Goal: Check status: Check status

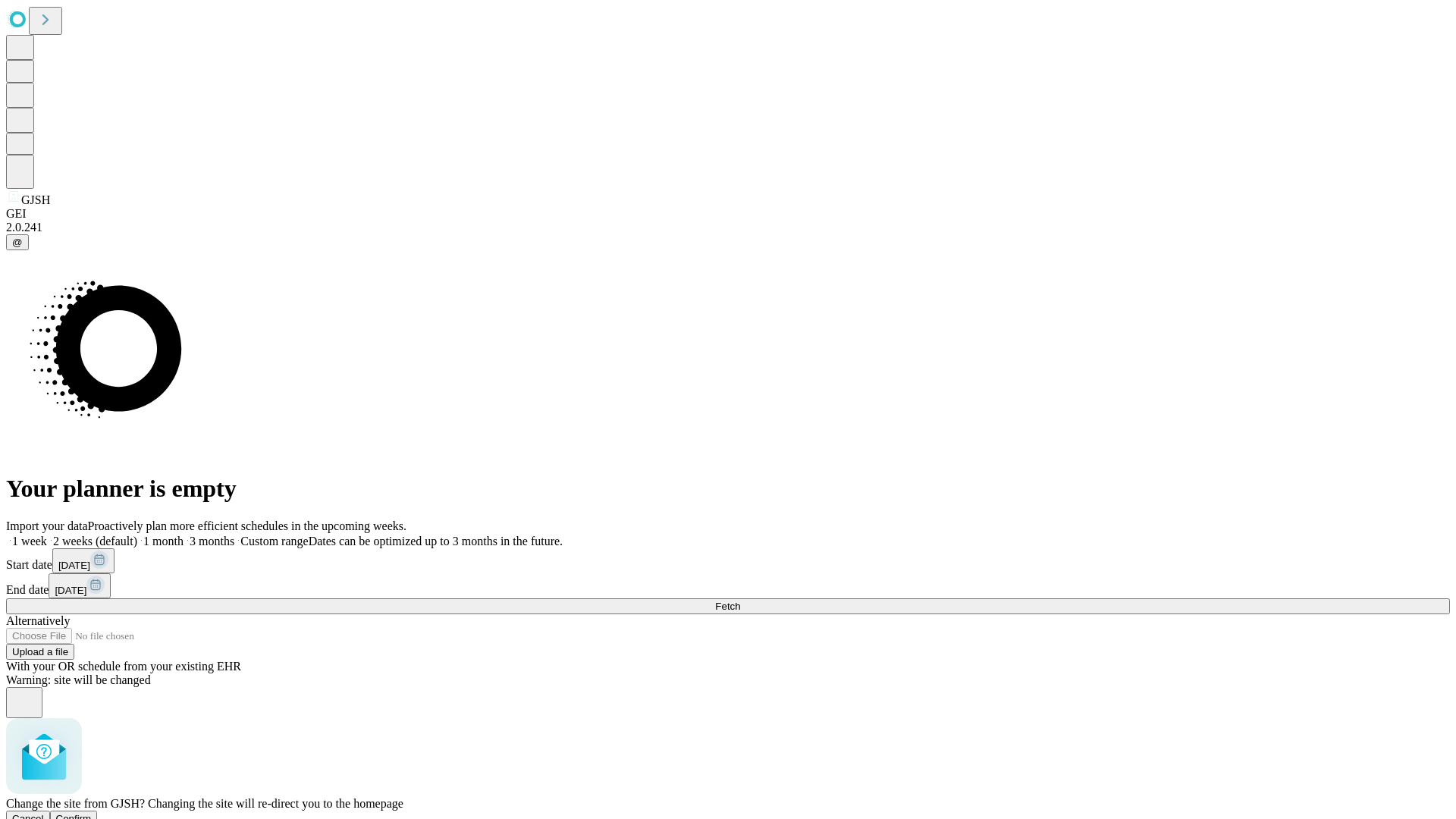
click at [92, 813] on span "Confirm" at bounding box center [74, 818] width 35 height 12
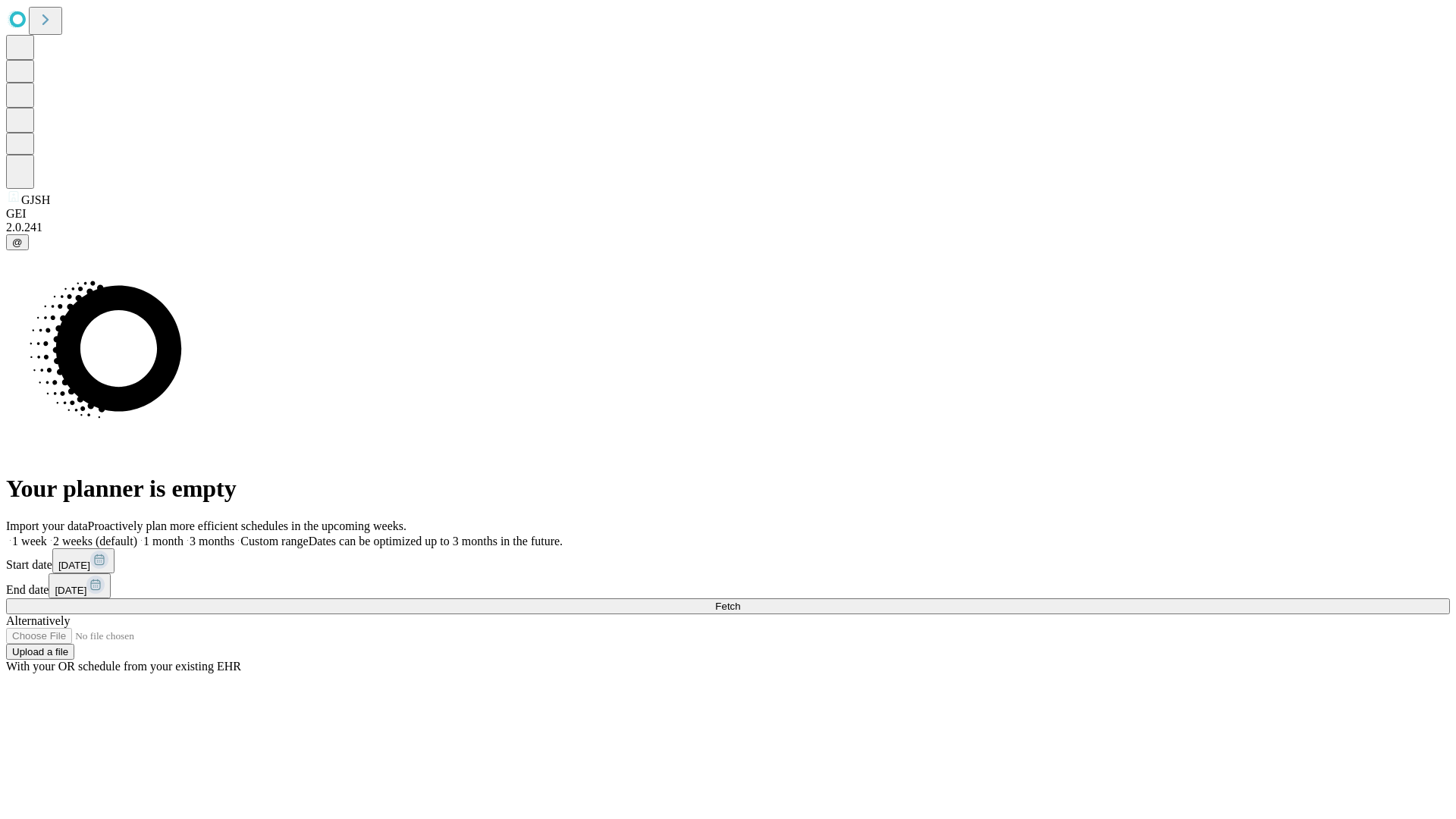
click at [47, 535] on label "1 week" at bounding box center [26, 541] width 41 height 13
click at [740, 601] on span "Fetch" at bounding box center [728, 607] width 25 height 12
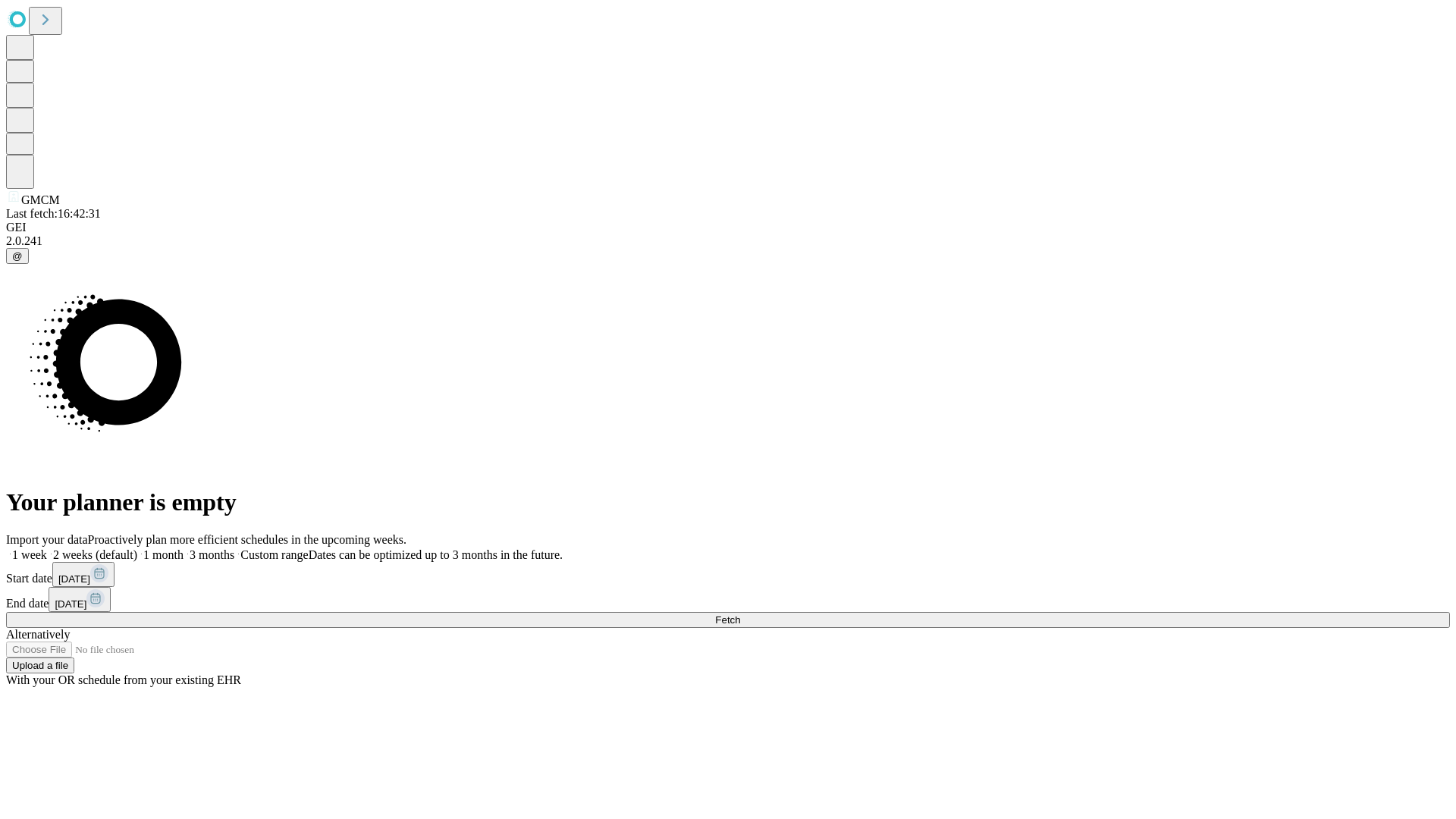
click at [740, 615] on span "Fetch" at bounding box center [728, 620] width 25 height 12
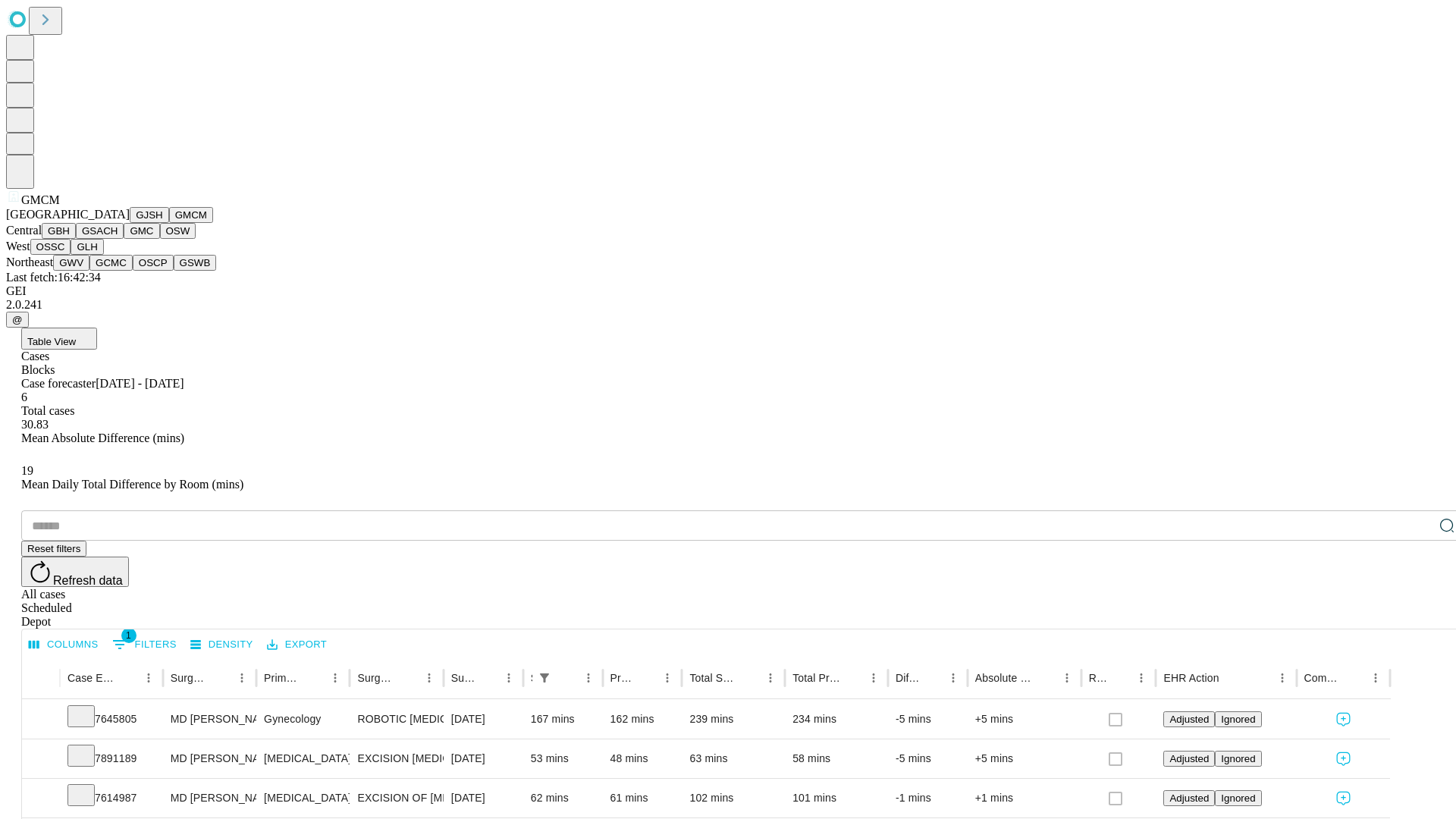
click at [76, 239] on button "GBH" at bounding box center [59, 232] width 34 height 16
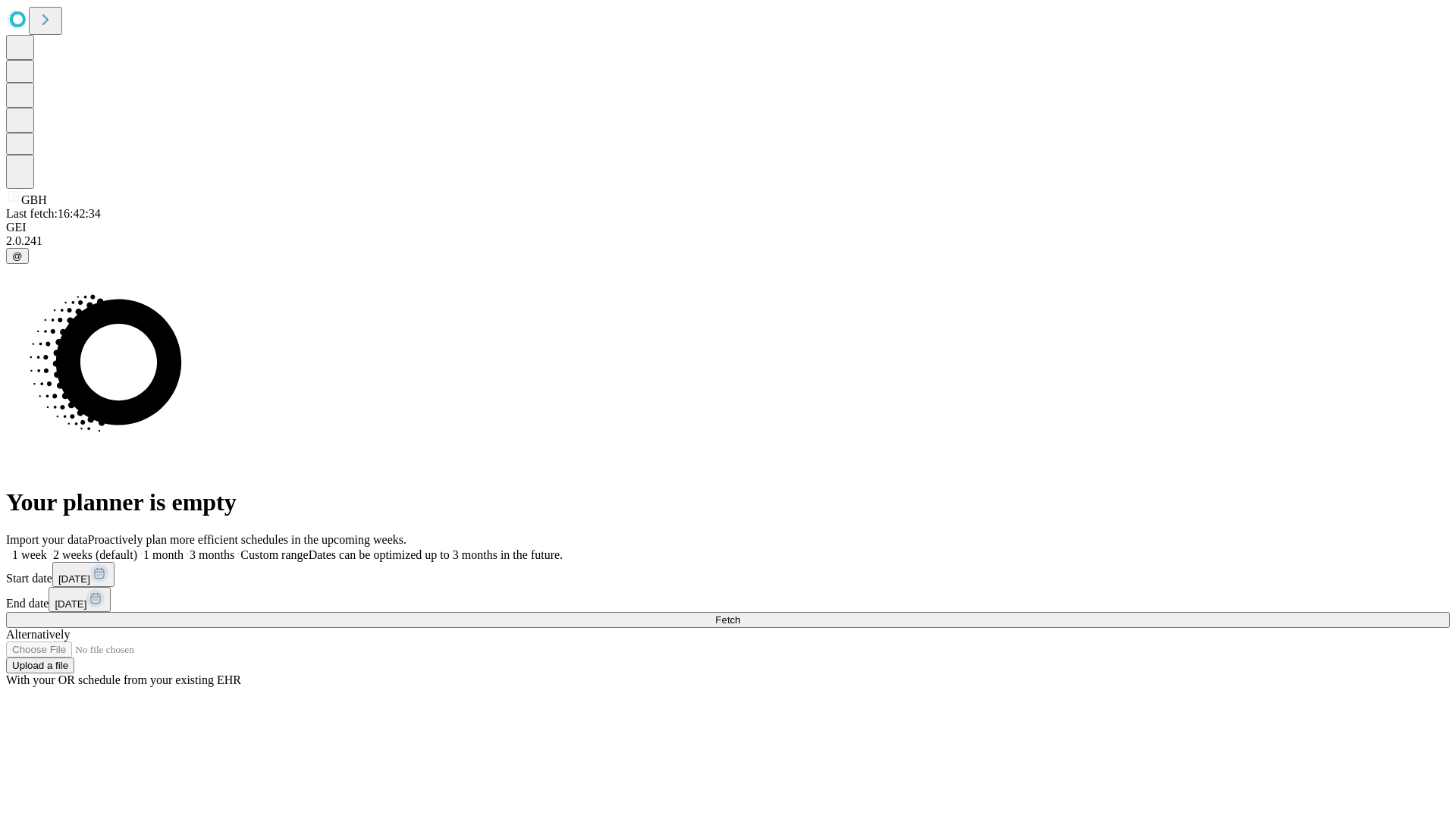
click at [740, 615] on span "Fetch" at bounding box center [728, 620] width 25 height 12
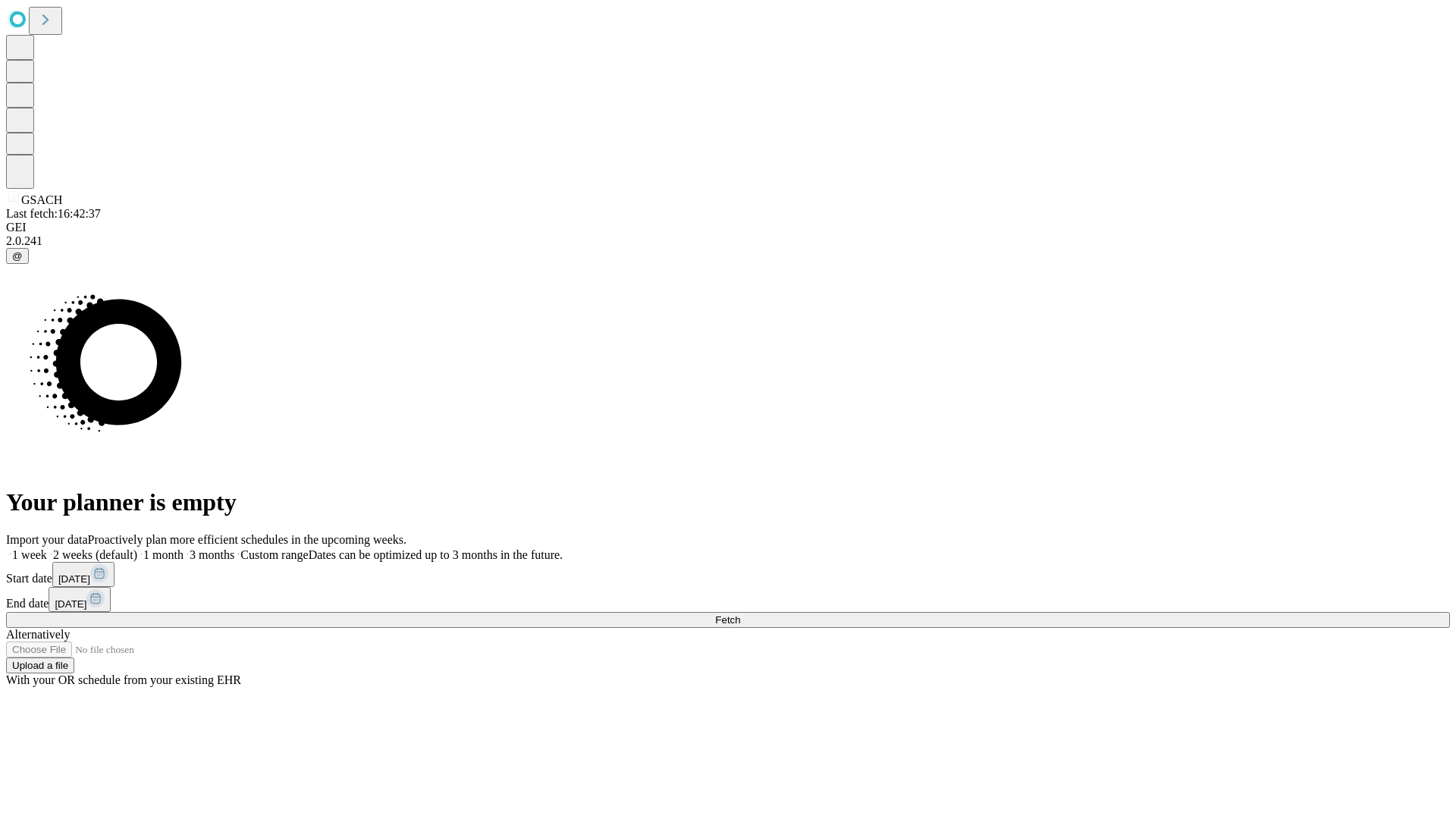
click at [47, 548] on label "1 week" at bounding box center [26, 555] width 41 height 13
click at [740, 615] on span "Fetch" at bounding box center [728, 620] width 25 height 12
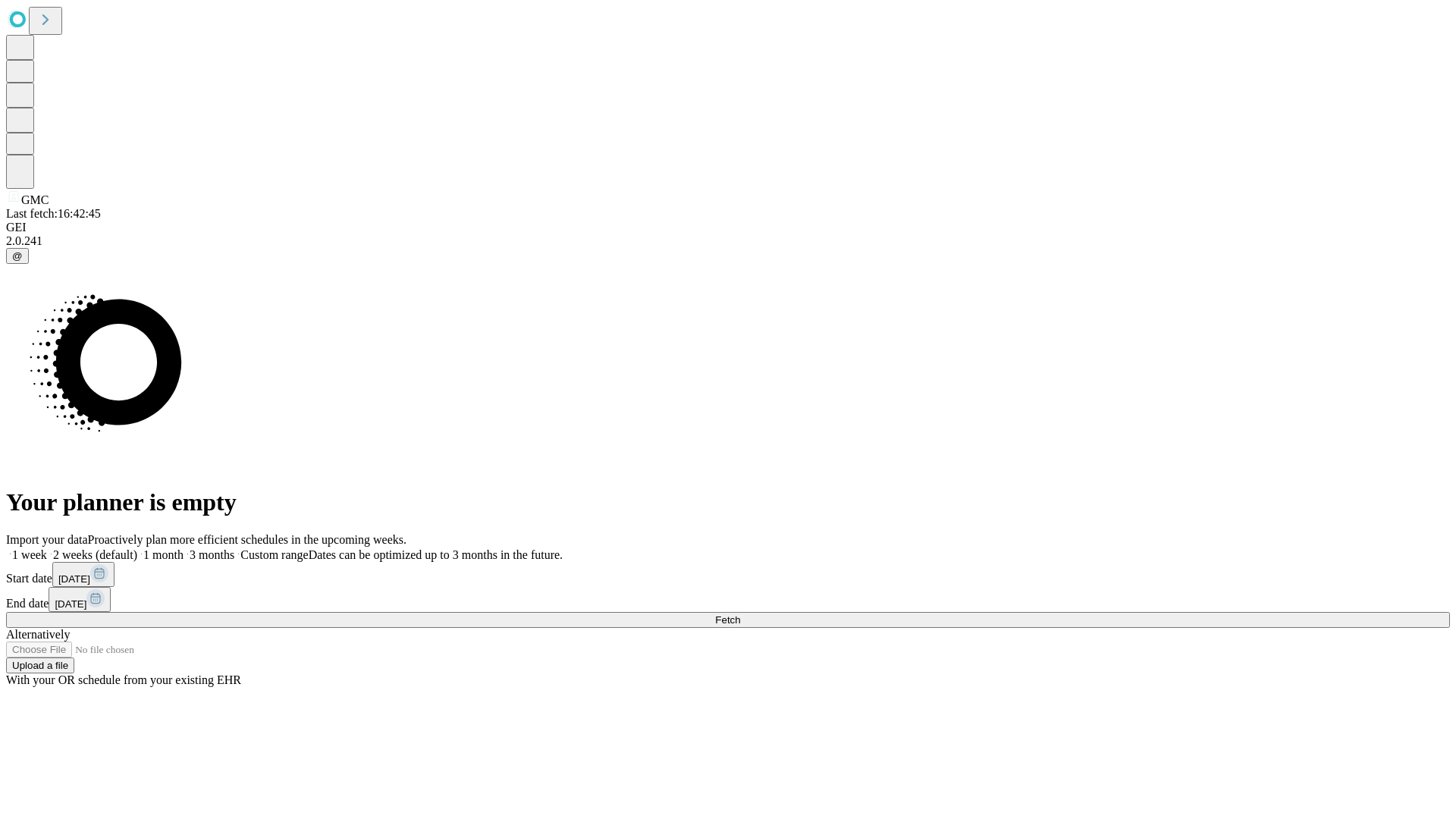
click at [47, 548] on label "1 week" at bounding box center [26, 555] width 41 height 13
click at [740, 615] on span "Fetch" at bounding box center [728, 620] width 25 height 12
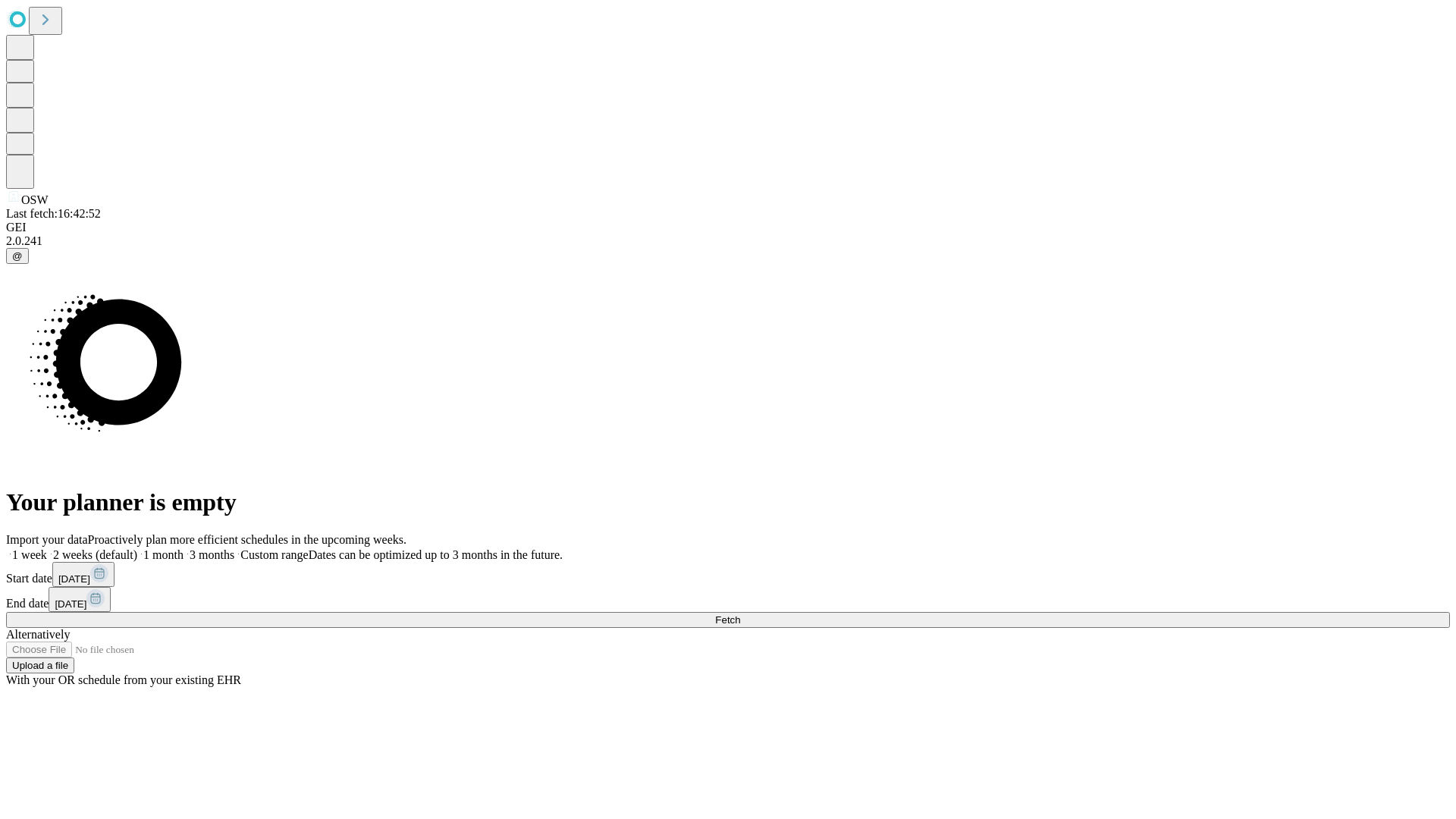
click at [47, 548] on label "1 week" at bounding box center [26, 555] width 41 height 13
click at [740, 615] on span "Fetch" at bounding box center [728, 620] width 25 height 12
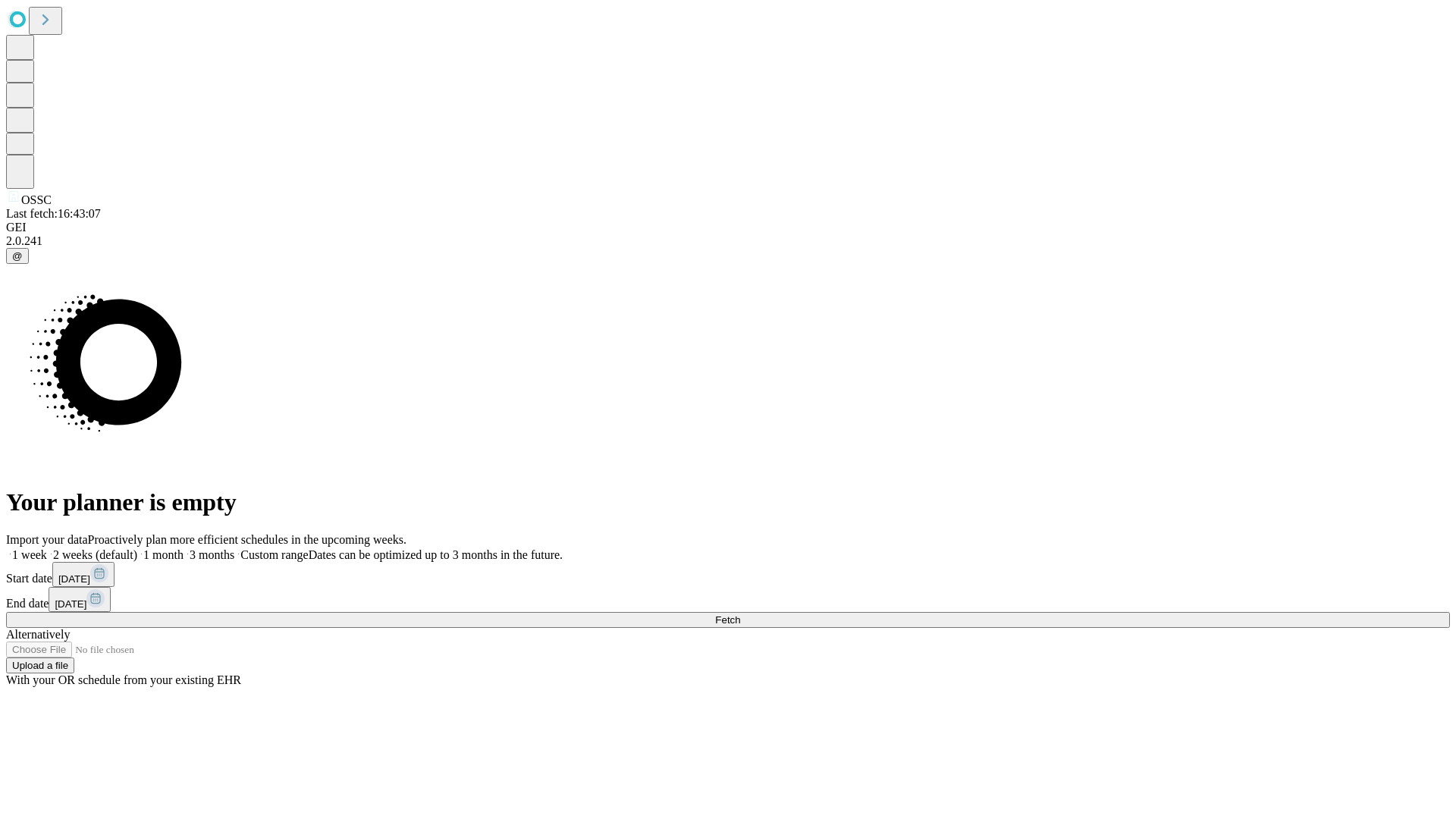
click at [740, 615] on span "Fetch" at bounding box center [728, 620] width 25 height 12
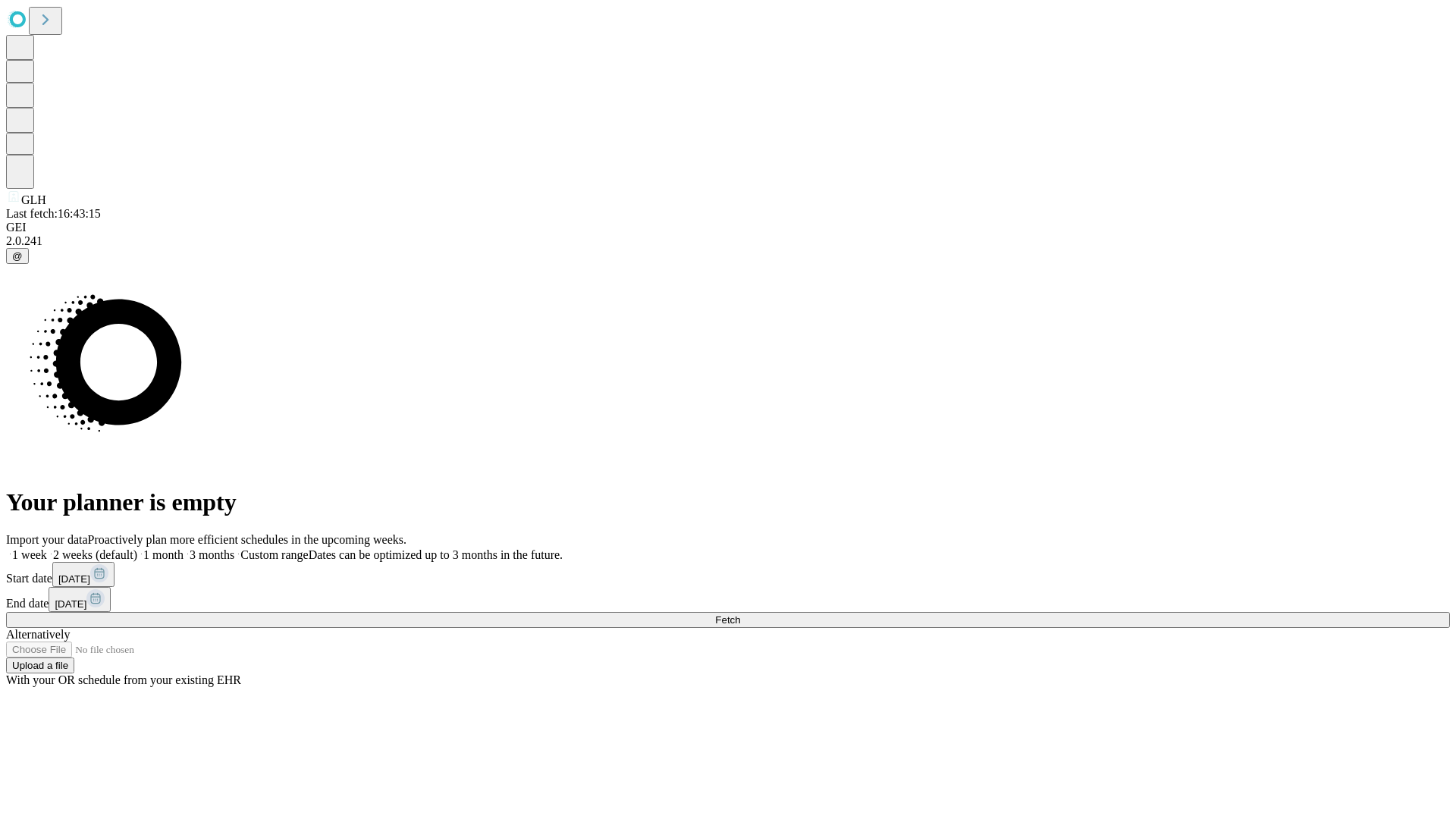
click at [47, 548] on label "1 week" at bounding box center [26, 555] width 41 height 13
click at [740, 615] on span "Fetch" at bounding box center [728, 620] width 25 height 12
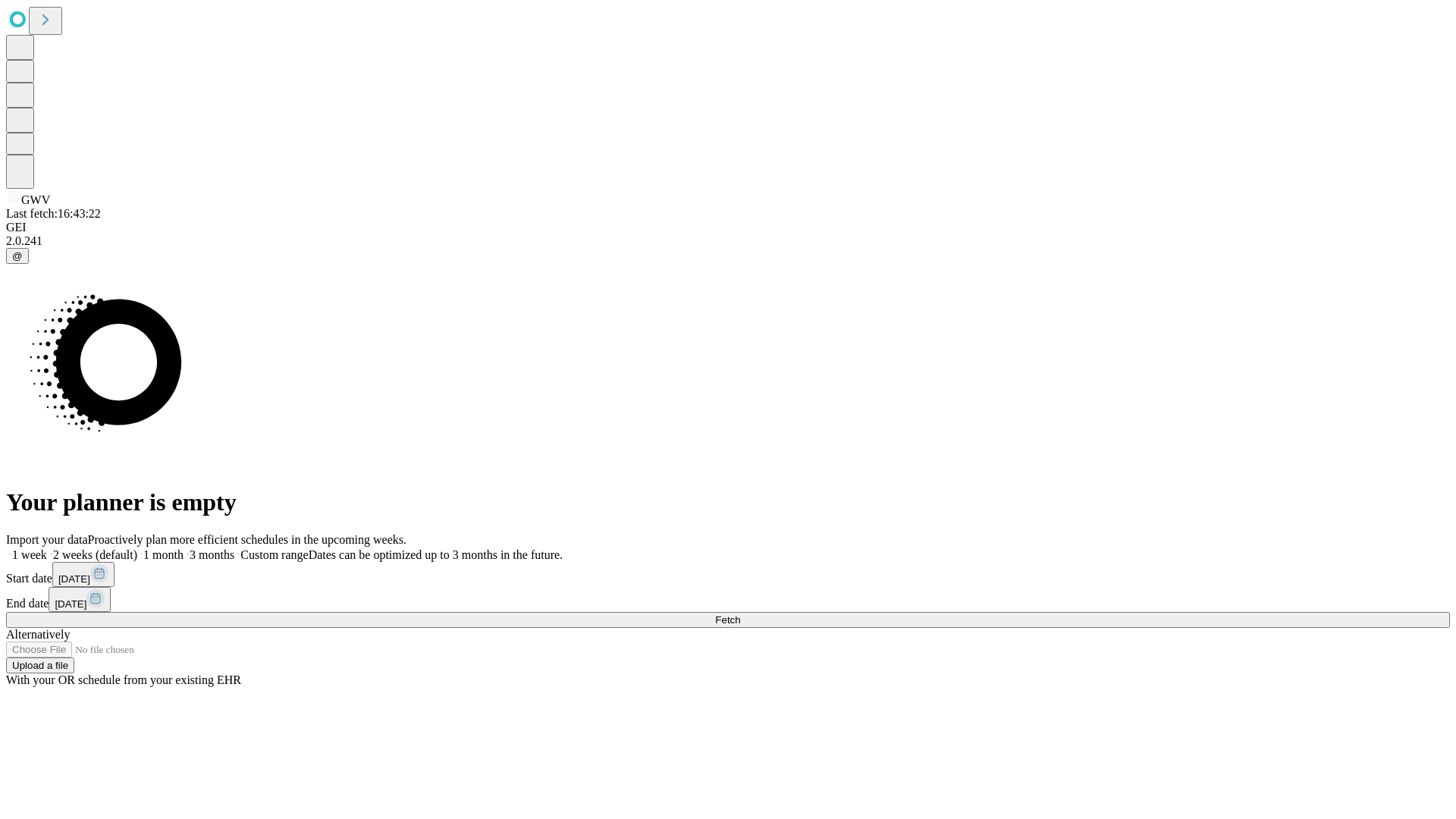
click at [47, 548] on label "1 week" at bounding box center [26, 555] width 41 height 13
click at [740, 615] on span "Fetch" at bounding box center [728, 620] width 25 height 12
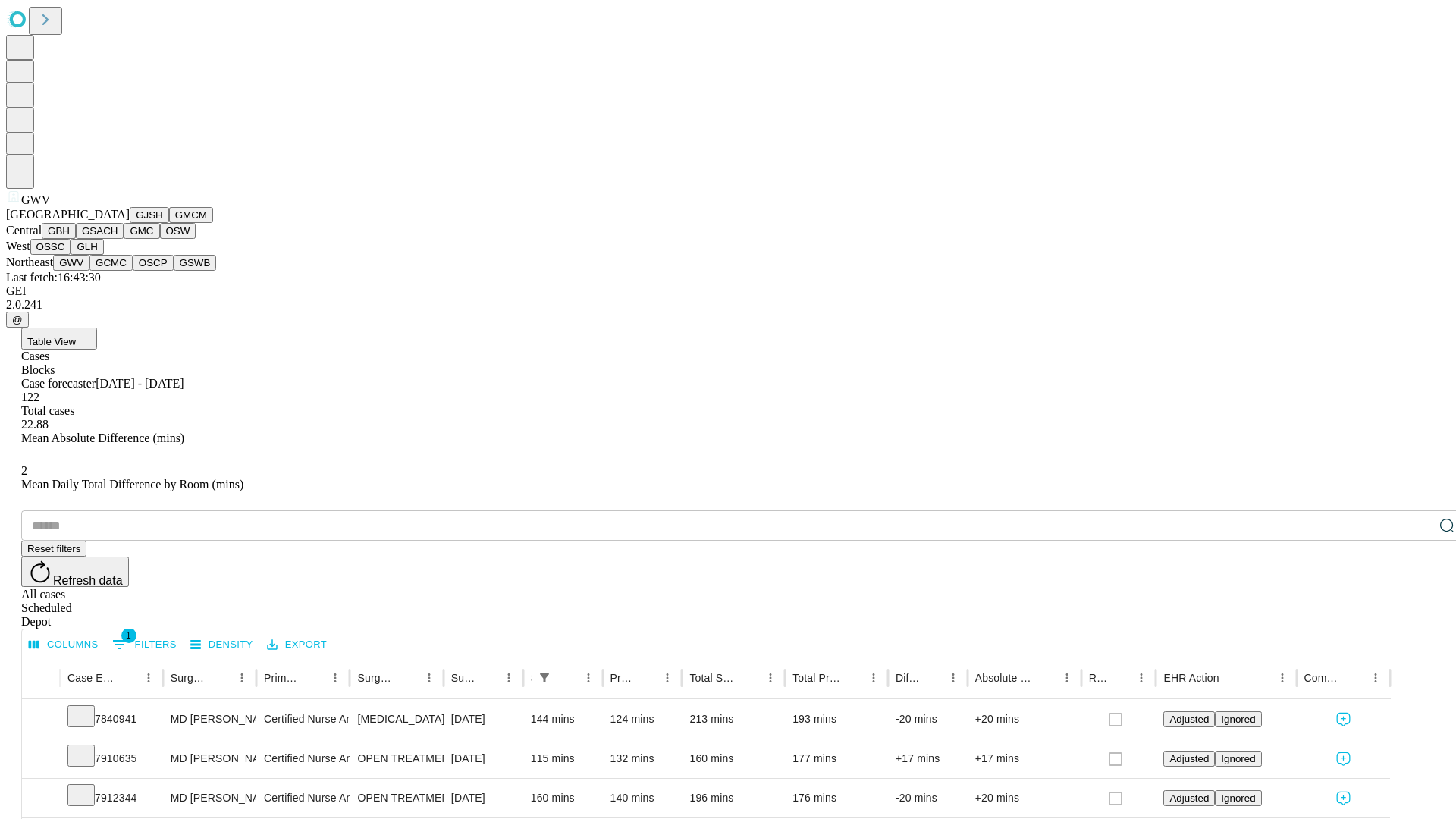
click at [117, 271] on button "GCMC" at bounding box center [112, 263] width 44 height 16
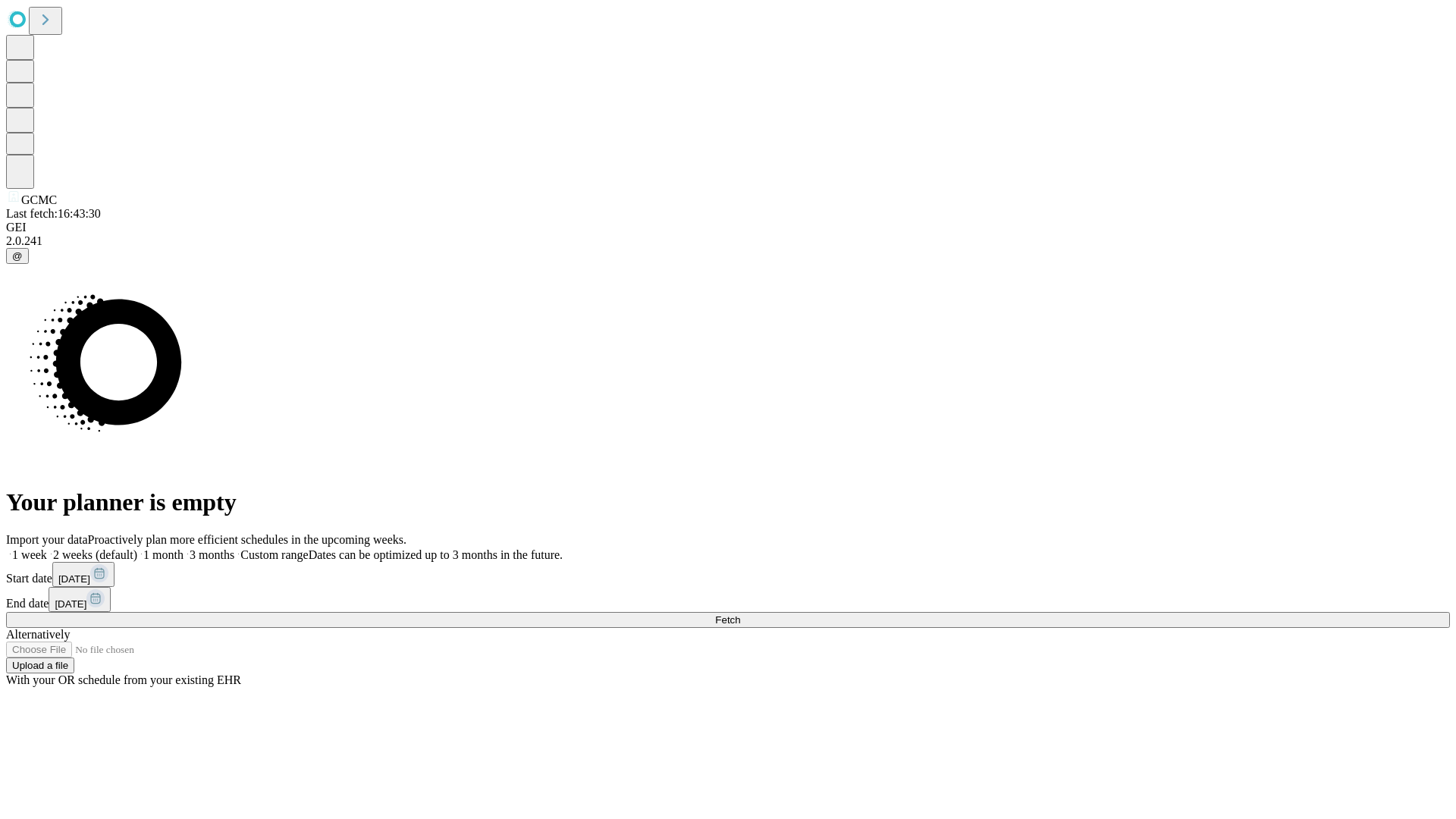
click at [47, 548] on label "1 week" at bounding box center [26, 555] width 41 height 13
click at [740, 615] on span "Fetch" at bounding box center [728, 620] width 25 height 12
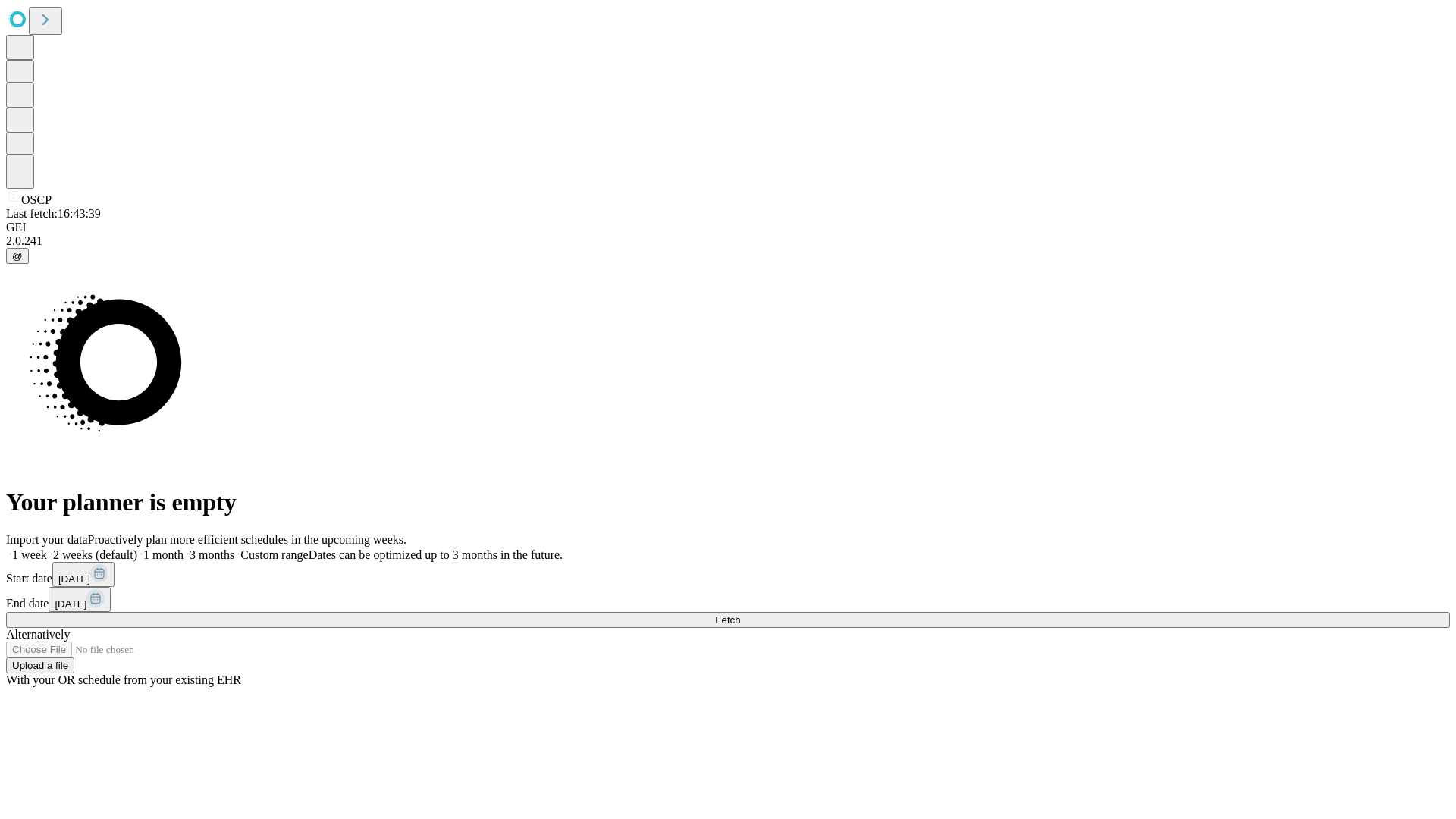
click at [47, 548] on label "1 week" at bounding box center [26, 555] width 41 height 13
click at [740, 615] on span "Fetch" at bounding box center [728, 620] width 25 height 12
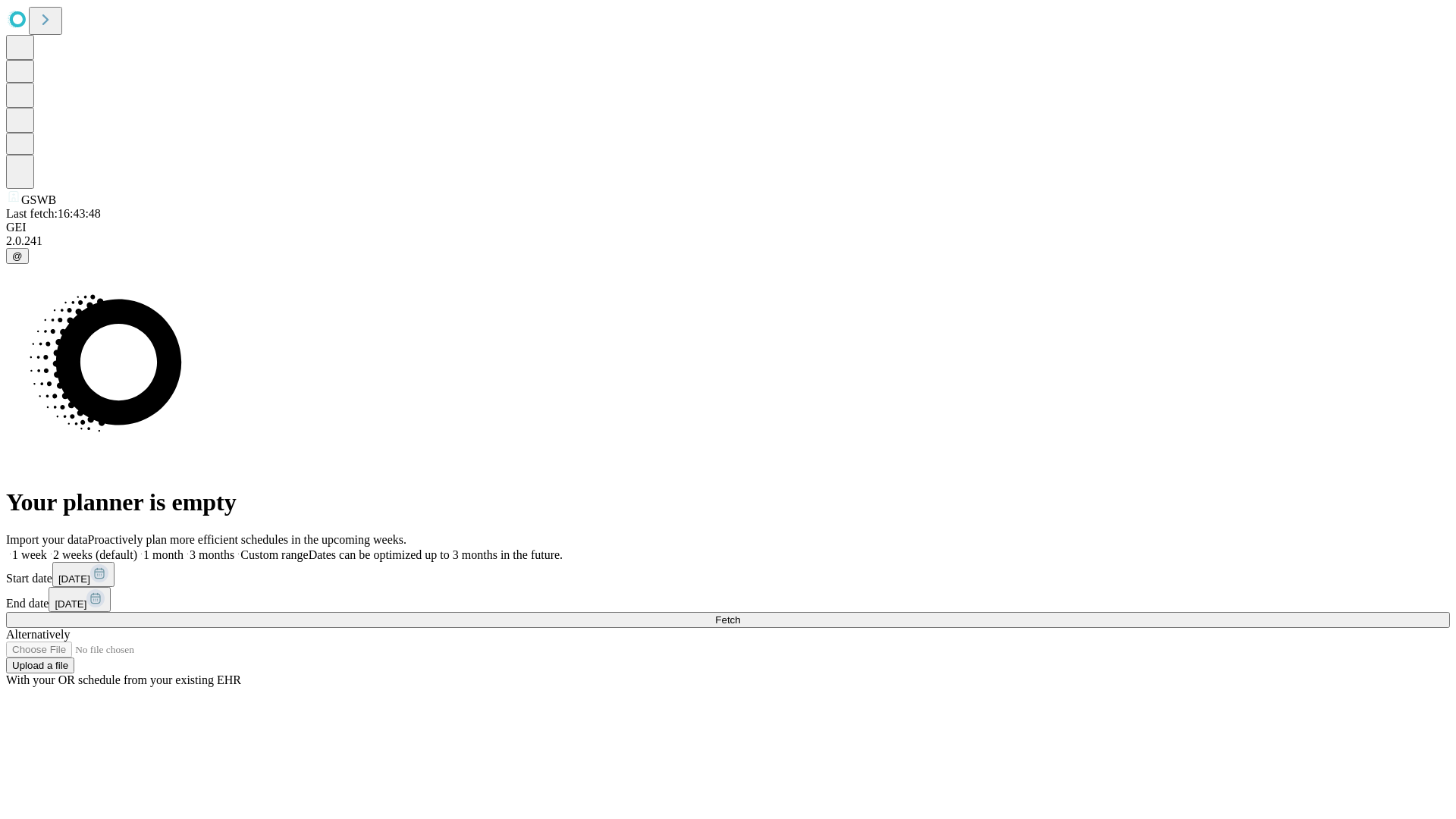
click at [47, 548] on label "1 week" at bounding box center [26, 555] width 41 height 13
click at [740, 615] on span "Fetch" at bounding box center [728, 620] width 25 height 12
